Goal: Find specific page/section

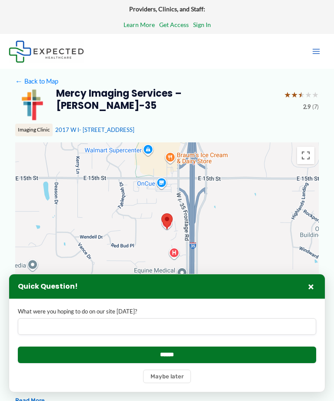
click at [176, 376] on button "Maybe later" at bounding box center [167, 377] width 48 height 14
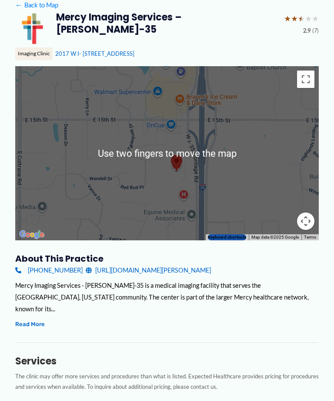
scroll to position [71, 0]
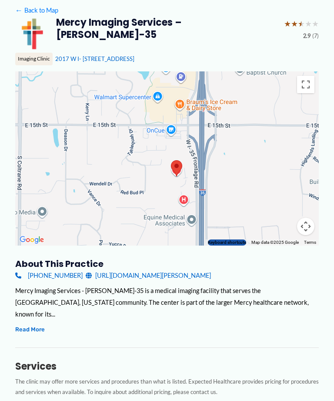
click at [253, 159] on div at bounding box center [167, 158] width 304 height 174
click at [233, 157] on div at bounding box center [167, 158] width 304 height 174
click at [226, 191] on div at bounding box center [167, 158] width 304 height 174
click at [137, 201] on div at bounding box center [167, 158] width 304 height 174
click at [240, 178] on div at bounding box center [167, 158] width 304 height 174
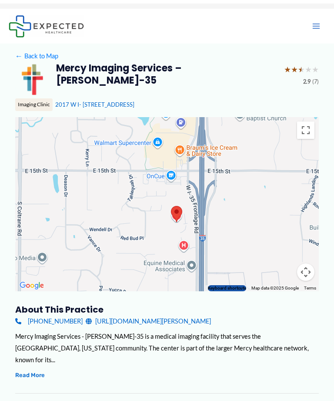
scroll to position [0, 0]
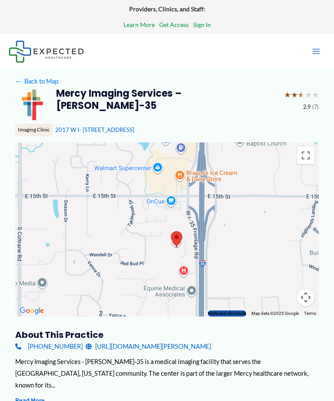
click at [142, 122] on div "Mercy Imaging Services – [PERSON_NAME]-35 ★ ★ ★ ★ ★ 2.9 (7)" at bounding box center [167, 105] width 304 height 35
click at [115, 123] on div "Mercy Imaging Services – [PERSON_NAME]-35 ★ ★ ★ ★ ★ 2.9 (7) Imaging Clinic [STR…" at bounding box center [167, 115] width 304 height 55
click at [41, 121] on img at bounding box center [32, 105] width 35 height 35
click at [37, 121] on img at bounding box center [32, 105] width 35 height 35
click at [35, 121] on img at bounding box center [32, 105] width 35 height 35
